Goal: Transaction & Acquisition: Download file/media

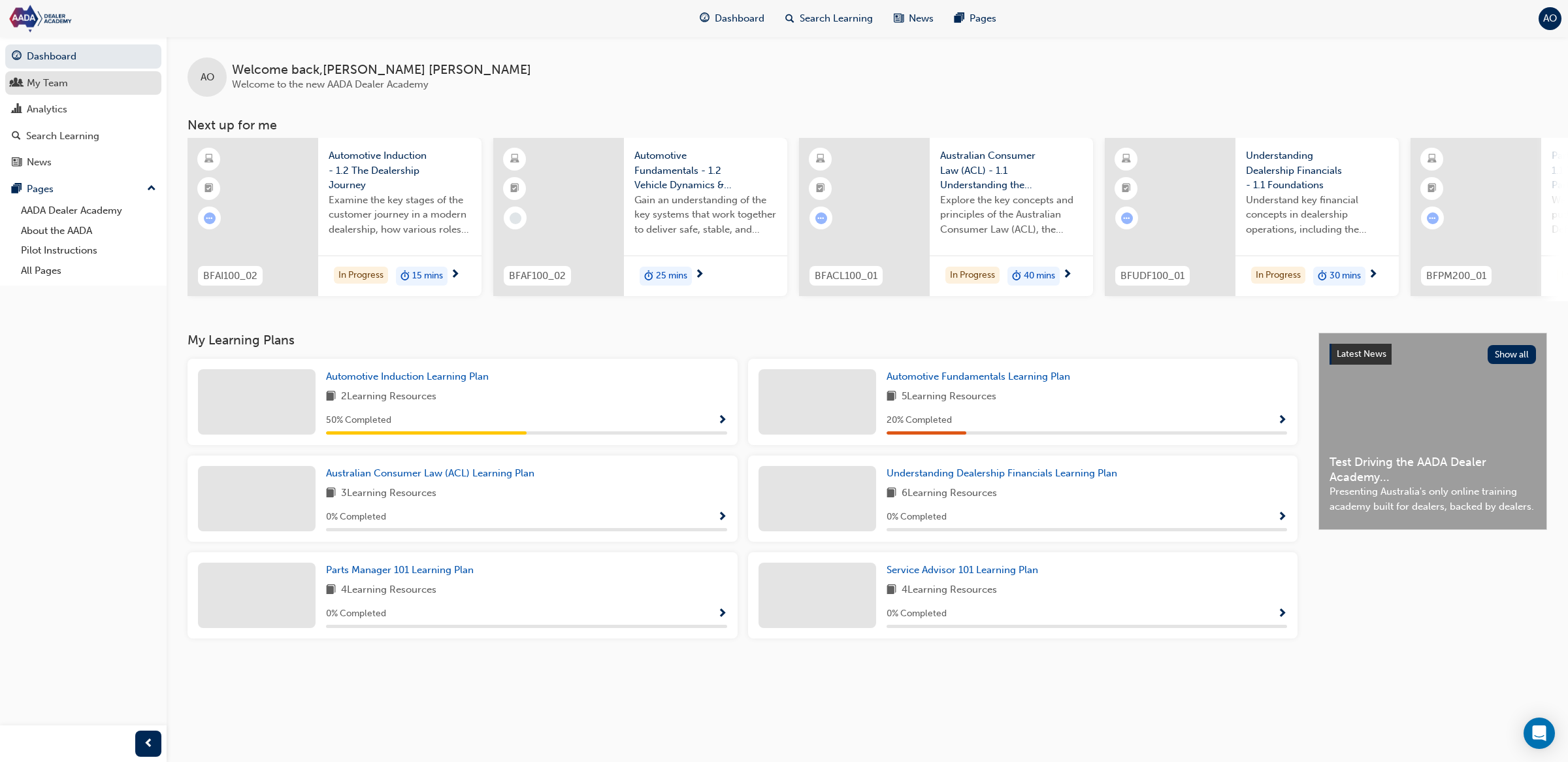
click at [85, 80] on div "My Team" at bounding box center [84, 84] width 143 height 17
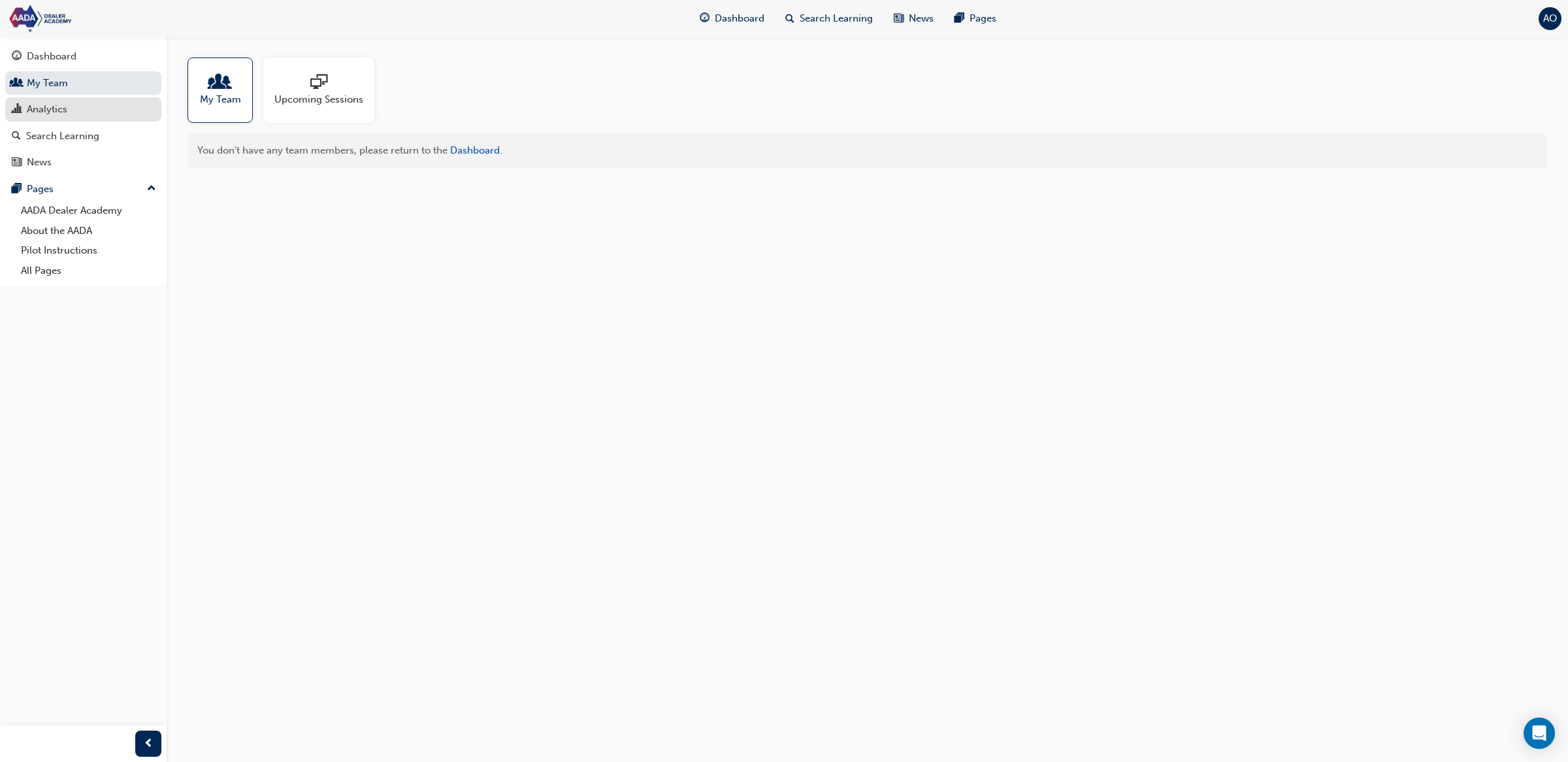
click at [80, 105] on div "Analytics" at bounding box center [84, 109] width 143 height 17
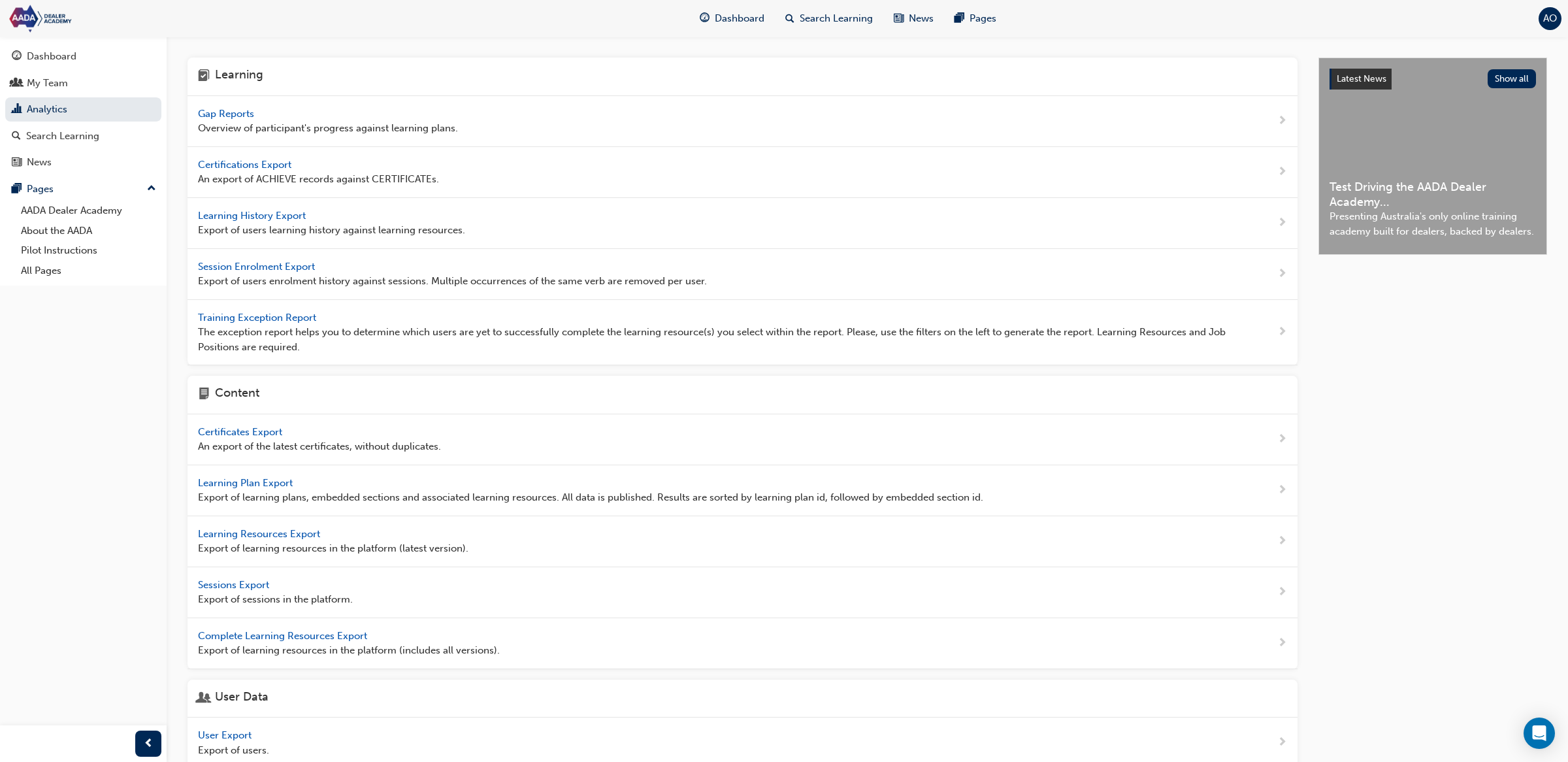
click at [250, 213] on span "Learning History Export" at bounding box center [253, 215] width 110 height 12
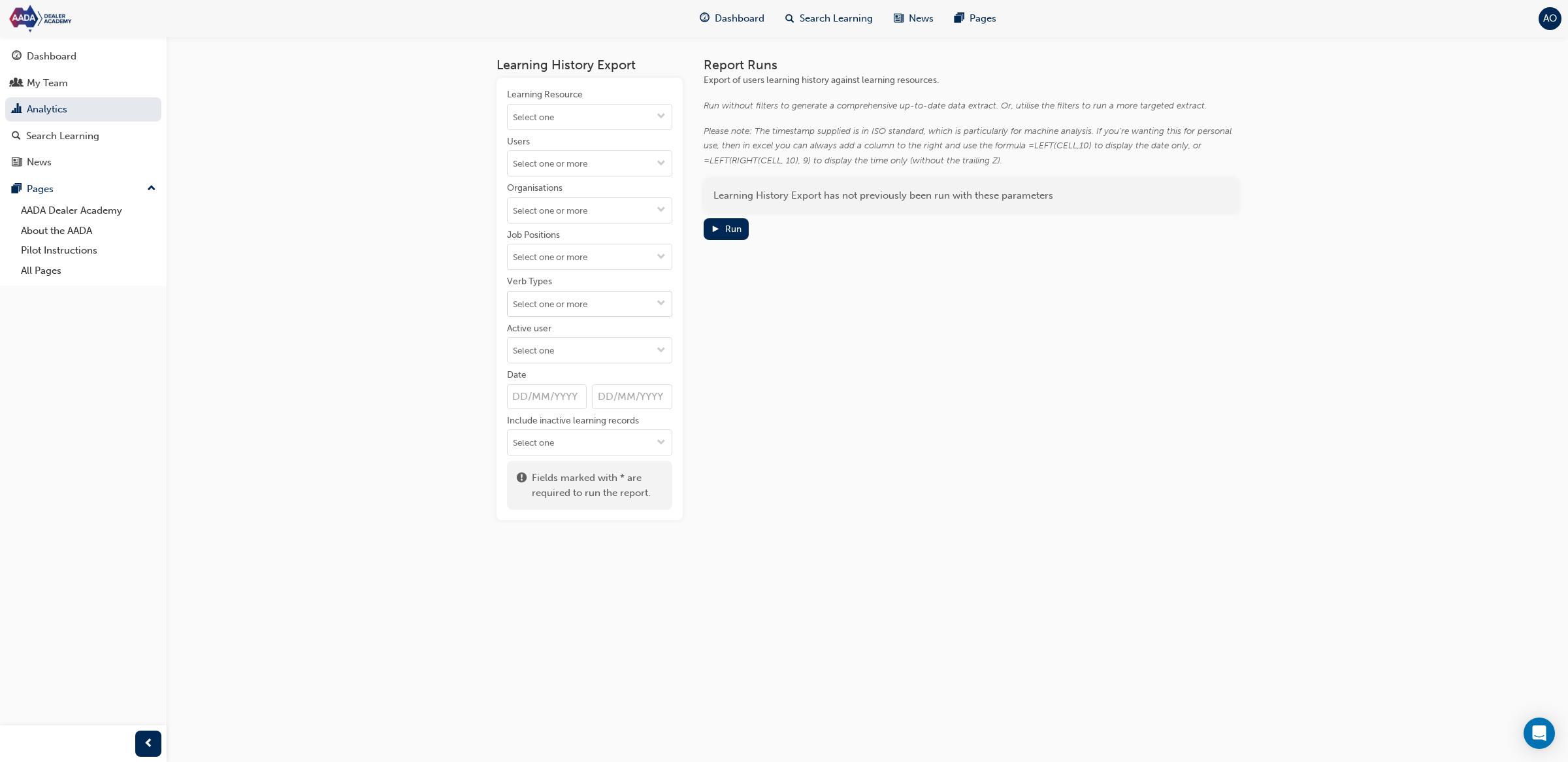
click at [575, 300] on input "Verb Types" at bounding box center [589, 303] width 164 height 25
type input "com"
click at [574, 347] on li "COMPLETE" at bounding box center [590, 353] width 165 height 25
type input "pass"
click at [573, 358] on li "PASS" at bounding box center [590, 353] width 165 height 25
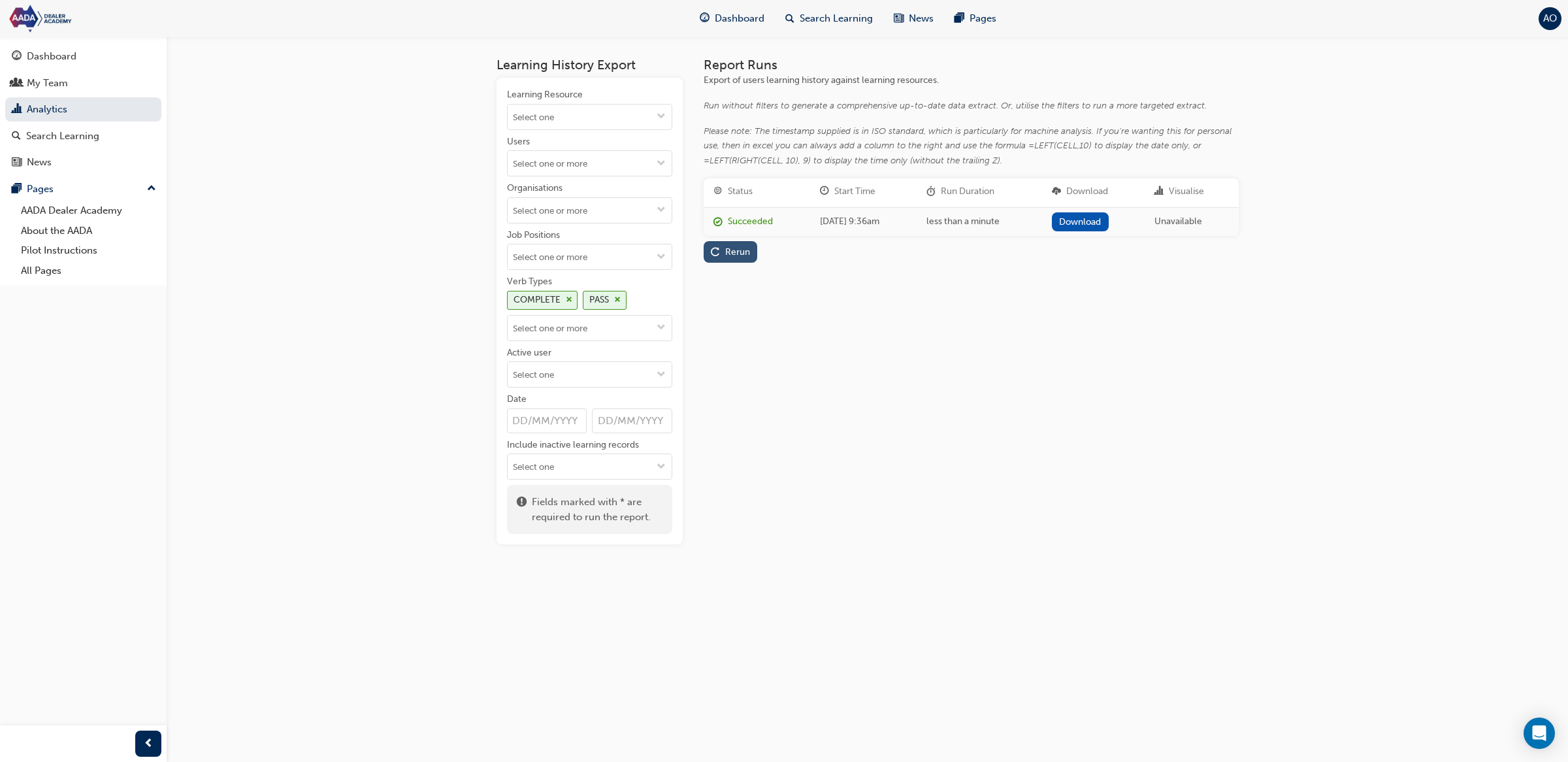
click at [740, 257] on div "Rerun" at bounding box center [730, 252] width 40 height 14
click at [1093, 222] on link "Download" at bounding box center [1083, 222] width 57 height 19
click at [567, 303] on span "cross-icon" at bounding box center [569, 300] width 6 height 8
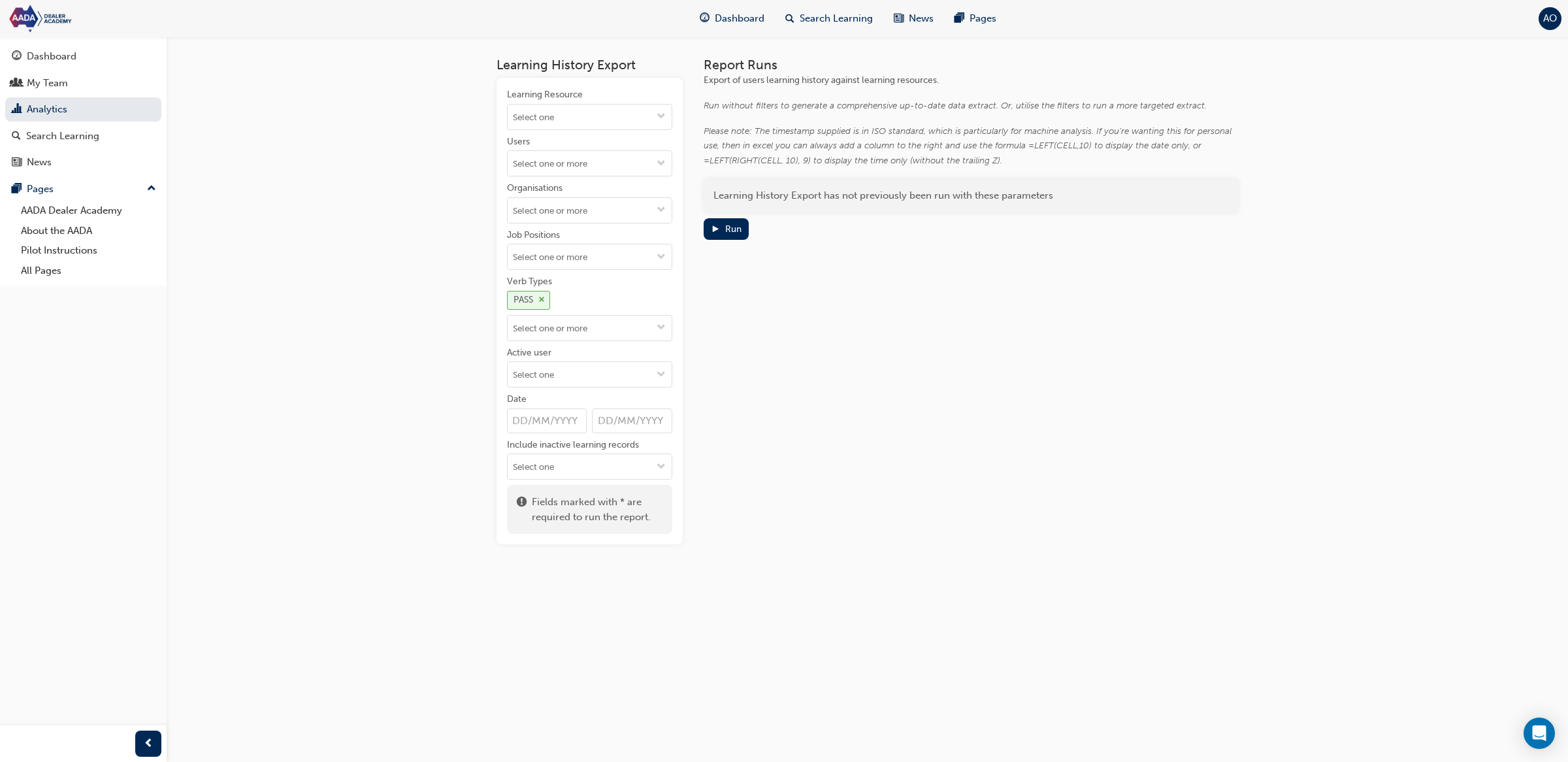
click at [548, 303] on div "PASS" at bounding box center [529, 300] width 44 height 19
click at [557, 306] on input "Verb Types" at bounding box center [589, 303] width 164 height 25
type input "atte"
drag, startPoint x: 572, startPoint y: 332, endPoint x: 606, endPoint y: 319, distance: 36.4
click at [572, 331] on li "ATTEMPT" at bounding box center [590, 329] width 165 height 25
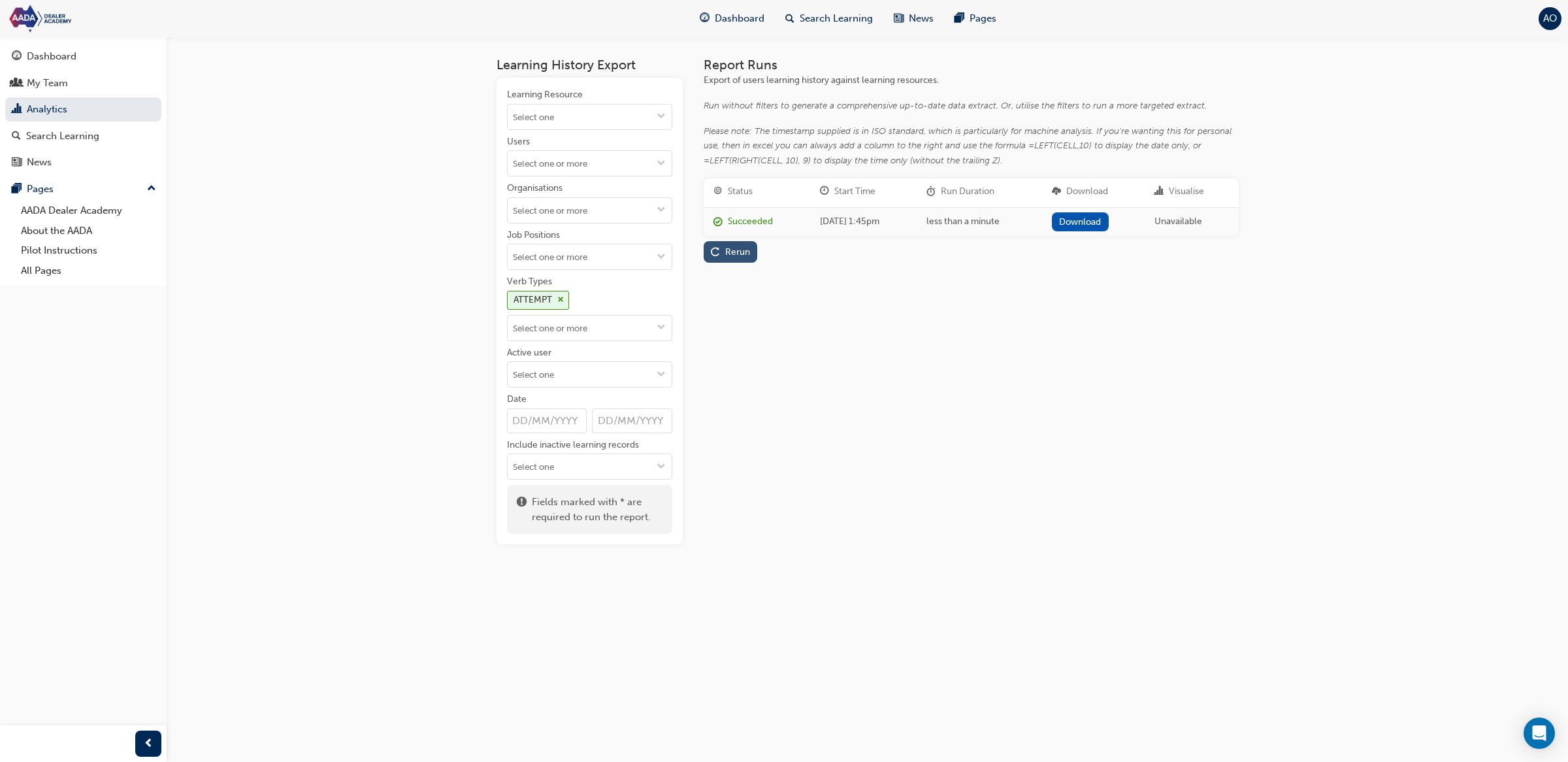
click at [722, 258] on button "Rerun" at bounding box center [731, 251] width 54 height 21
click at [626, 325] on input "Verb Types ATTEMPT" at bounding box center [589, 327] width 164 height 25
type input "pass"
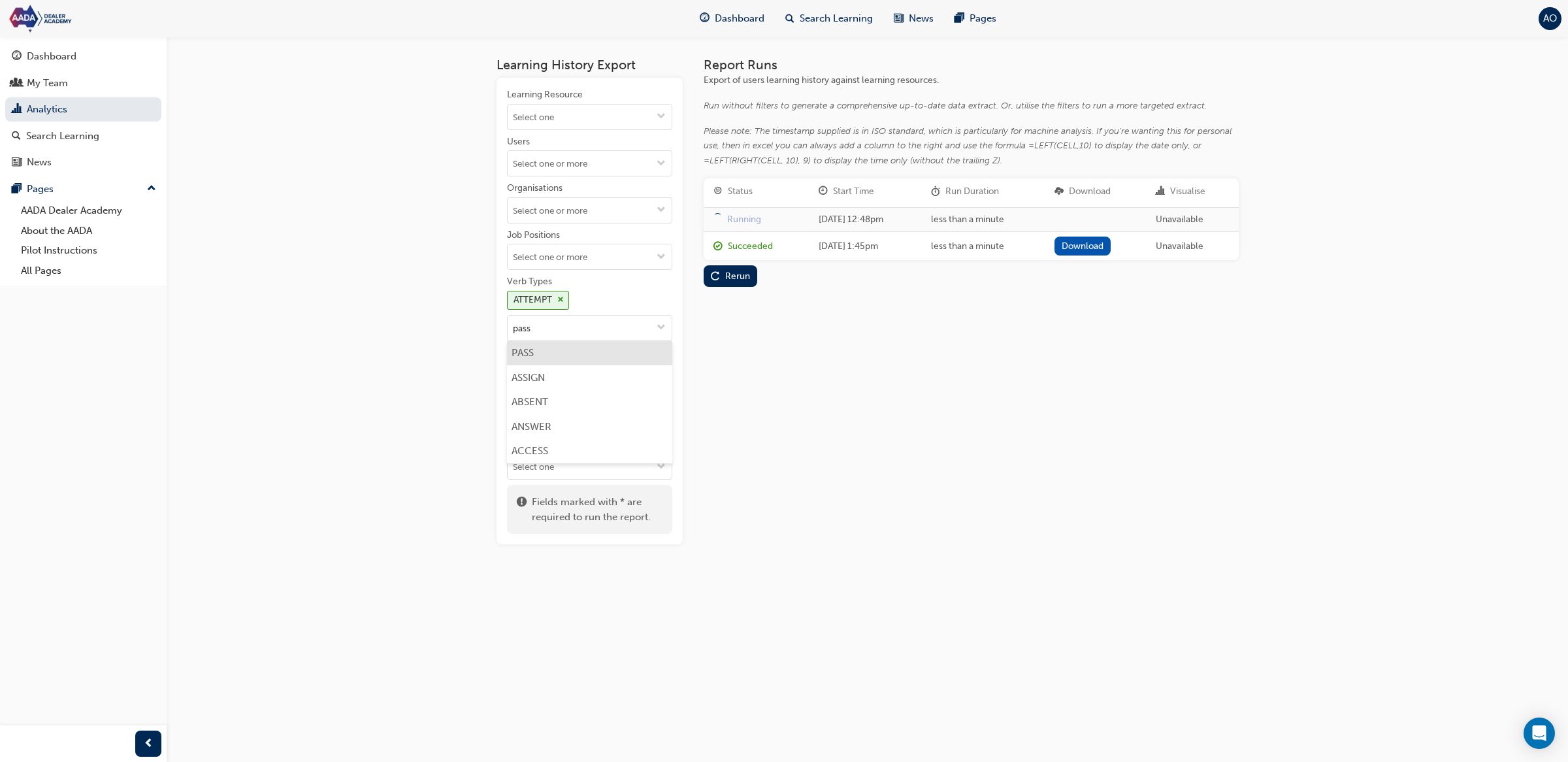
click at [595, 360] on li "PASS" at bounding box center [590, 353] width 165 height 25
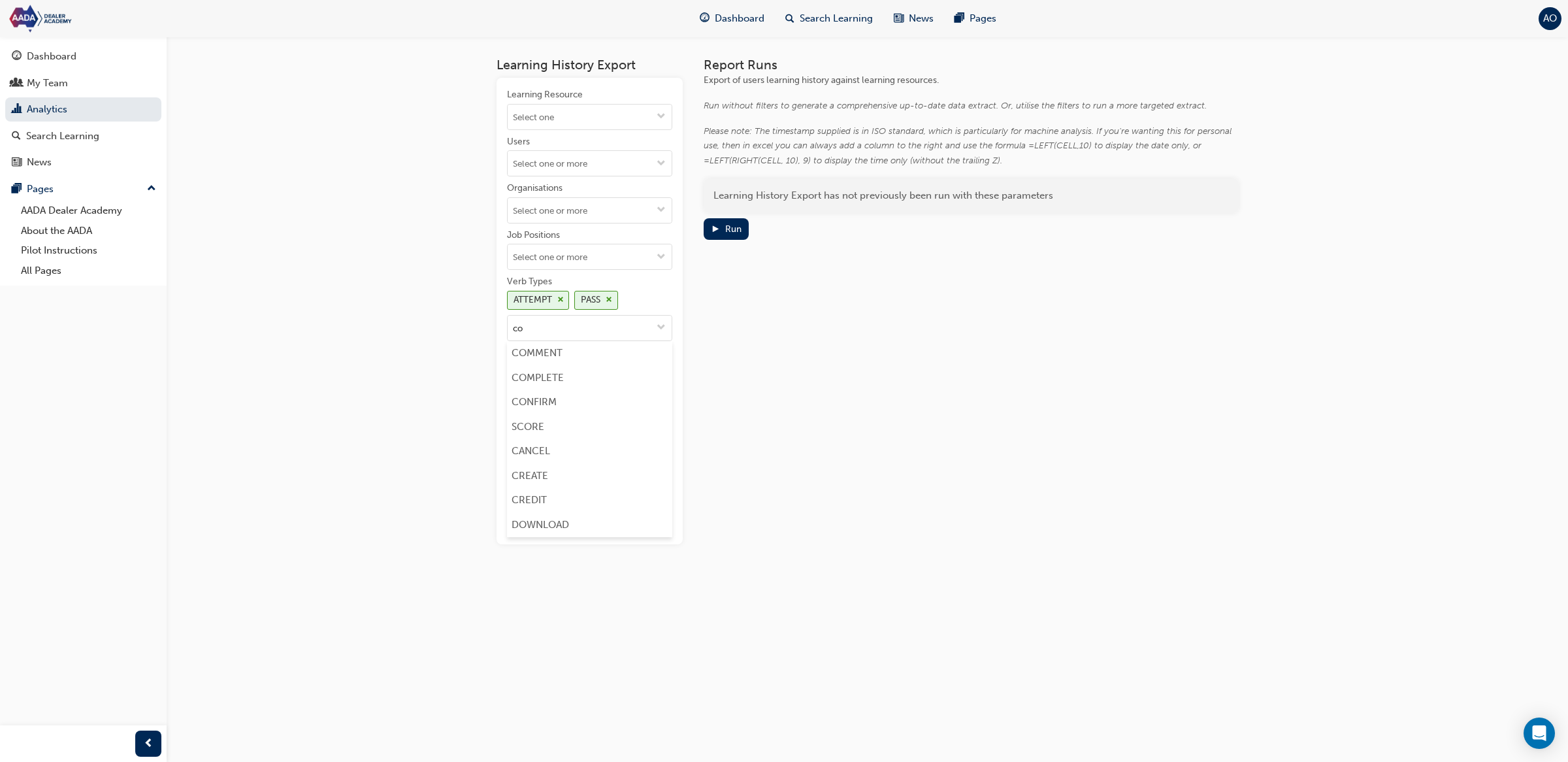
type input "com"
click at [600, 384] on li "COMPLETE" at bounding box center [590, 377] width 165 height 25
click at [733, 225] on div "Run" at bounding box center [733, 229] width 17 height 11
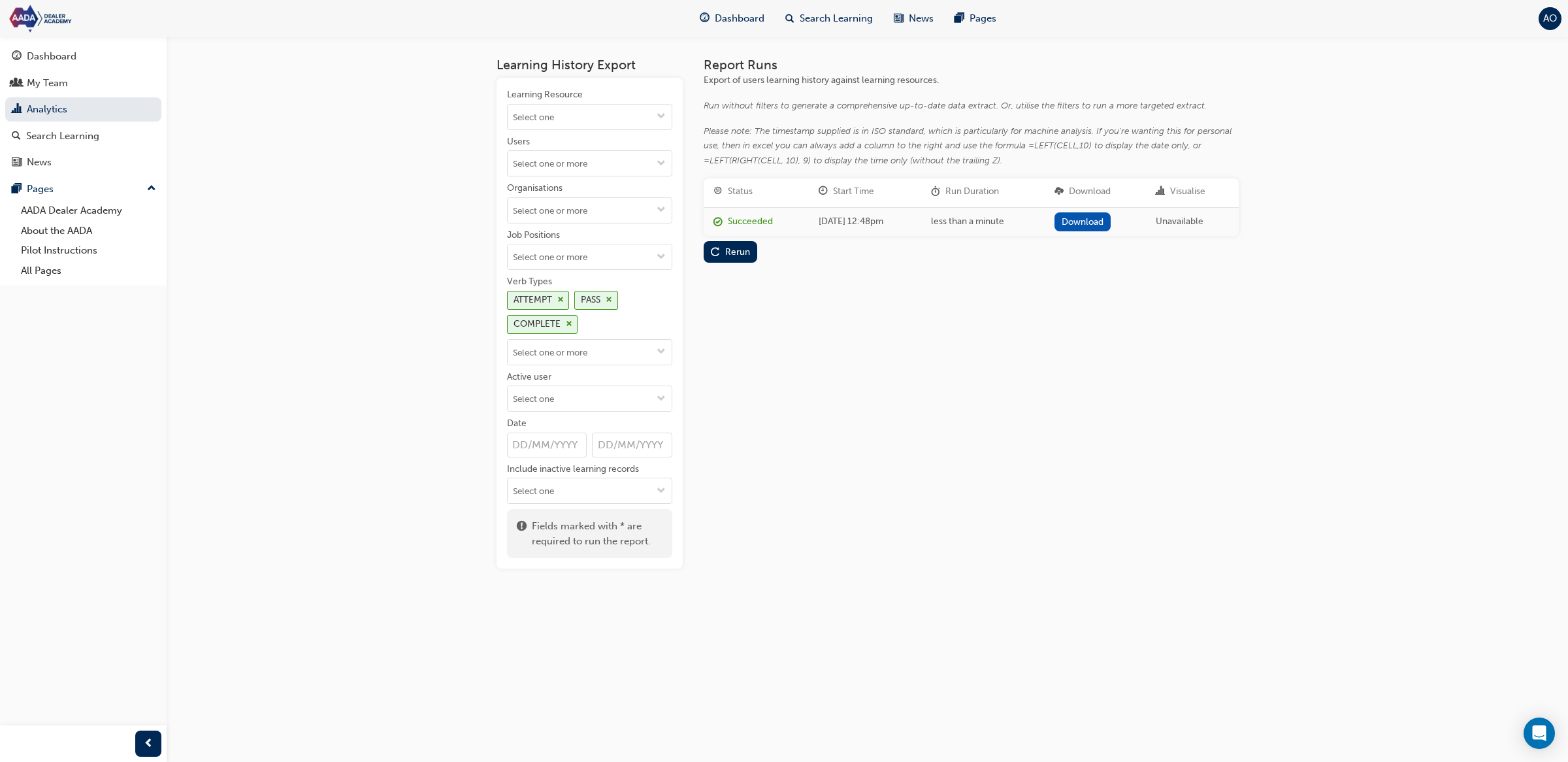
click at [1091, 222] on link "Download" at bounding box center [1083, 222] width 57 height 19
